Goal: Check status: Check status

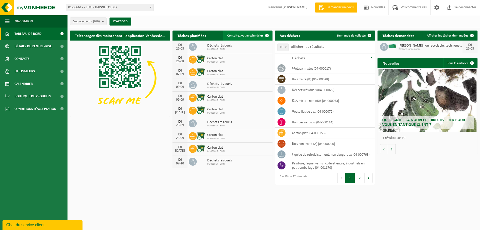
drag, startPoint x: 245, startPoint y: 33, endPoint x: 247, endPoint y: 37, distance: 3.9
click at [245, 33] on link "Consultez votre calendrier" at bounding box center [247, 36] width 49 height 10
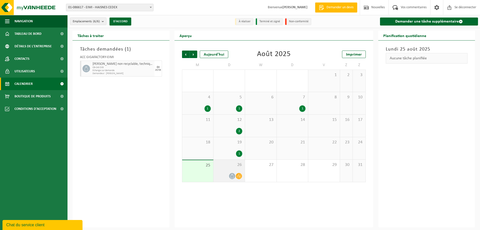
click at [238, 176] on icon at bounding box center [239, 176] width 4 height 4
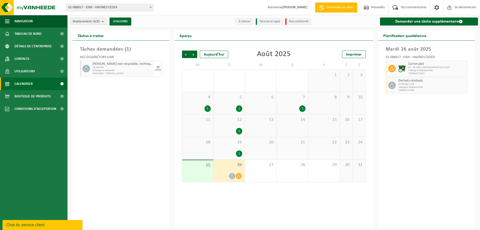
click at [229, 175] on span at bounding box center [232, 176] width 6 height 6
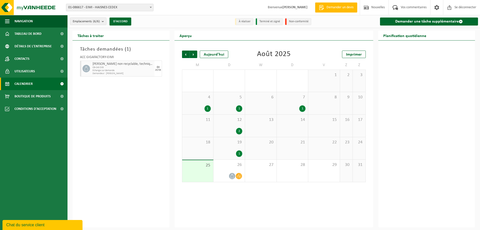
click at [327, 146] on div "22" at bounding box center [323, 148] width 31 height 22
click at [305, 150] on div "21" at bounding box center [292, 148] width 31 height 22
click at [351, 143] on div "23" at bounding box center [346, 148] width 13 height 22
click at [325, 134] on div "15" at bounding box center [323, 126] width 31 height 22
click at [293, 136] on div "14" at bounding box center [292, 126] width 31 height 22
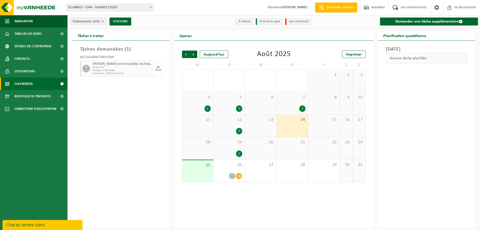
click at [266, 136] on div "13" at bounding box center [260, 126] width 31 height 22
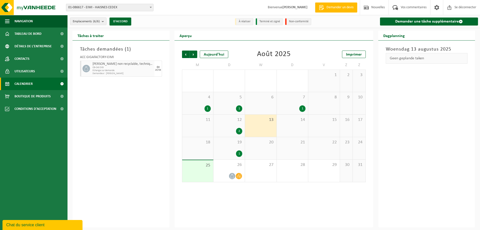
click at [265, 144] on span "20" at bounding box center [261, 143] width 26 height 6
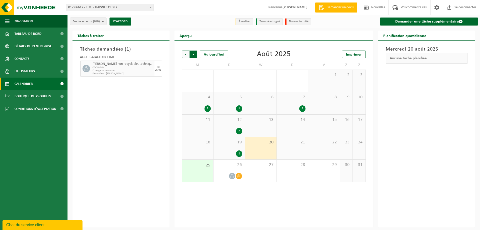
click at [187, 57] on span "Précédent" at bounding box center [186, 55] width 8 height 8
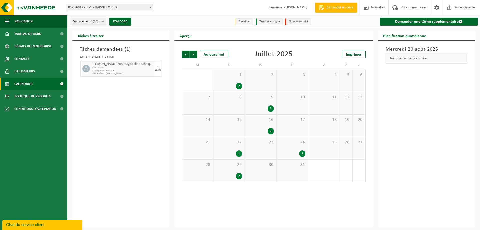
click at [309, 148] on div "25" at bounding box center [323, 148] width 31 height 22
click at [305, 149] on div "24 1" at bounding box center [292, 148] width 31 height 22
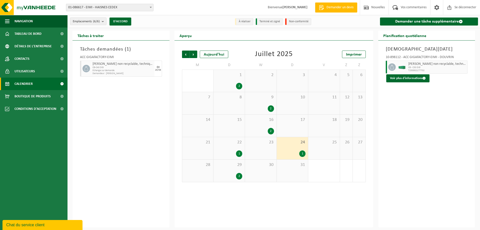
click at [241, 171] on div "29 2" at bounding box center [229, 171] width 31 height 22
